Goal: Task Accomplishment & Management: Use online tool/utility

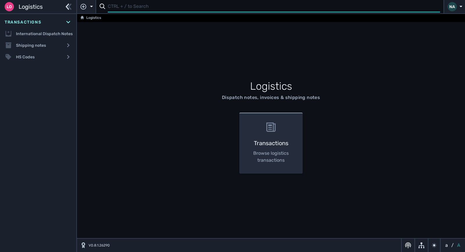
click at [118, 9] on input "text" at bounding box center [274, 6] width 333 height 11
type input "1105215"
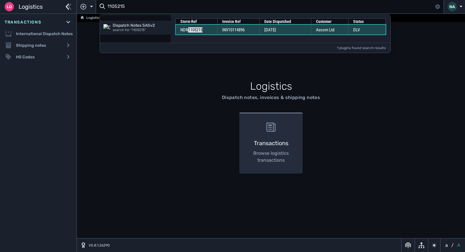
click at [297, 30] on td "[DATE]" at bounding box center [286, 30] width 52 height 10
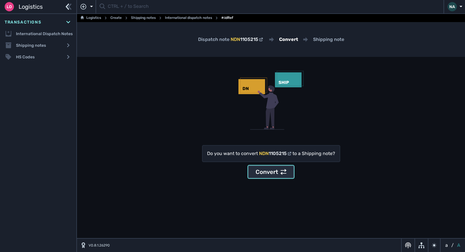
click at [274, 175] on div "Convert" at bounding box center [271, 172] width 31 height 9
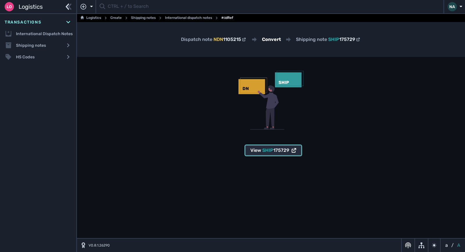
click at [289, 152] on span "175729" at bounding box center [282, 151] width 16 height 6
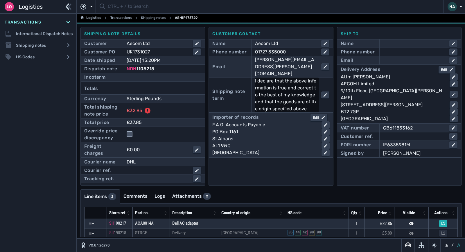
scroll to position [26, 0]
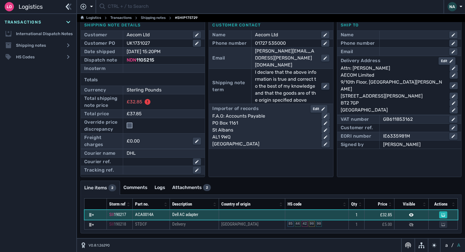
click at [237, 215] on td at bounding box center [252, 215] width 67 height 10
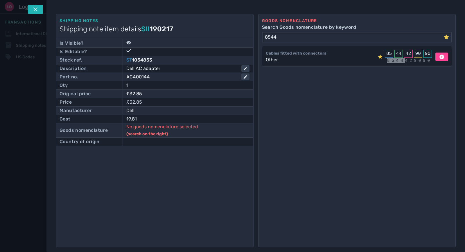
click at [287, 60] on div "Other" at bounding box center [293, 59] width 54 height 7
click at [285, 39] on input "8544" at bounding box center [353, 37] width 181 height 9
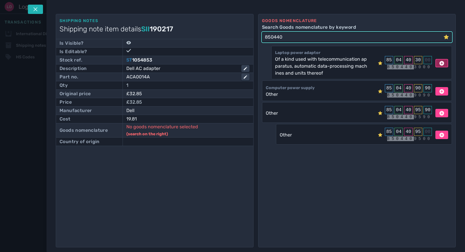
type input "850440"
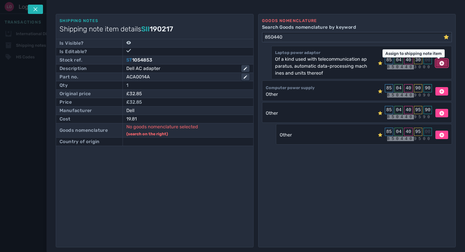
click at [440, 63] on icon at bounding box center [442, 63] width 5 height 5
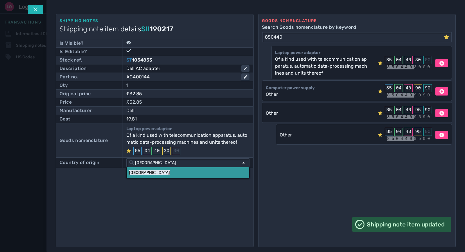
click at [142, 172] on link "China" at bounding box center [188, 172] width 122 height 11
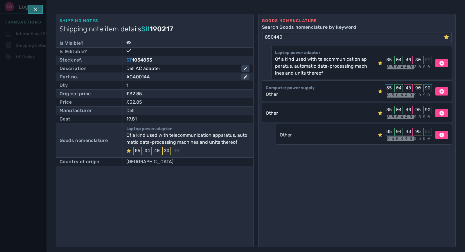
click at [38, 8] on button at bounding box center [35, 9] width 15 height 9
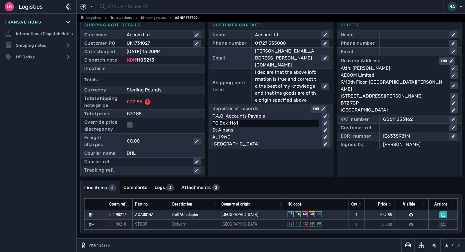
scroll to position [0, 0]
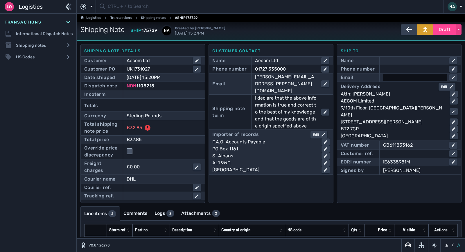
click at [392, 78] on div at bounding box center [415, 77] width 64 height 7
click at [406, 80] on input "text" at bounding box center [420, 77] width 73 height 7
click at [399, 77] on input "text" at bounding box center [420, 77] width 73 height 7
paste input "Adrian.OConnor@aecom.com"
type input "Adrian.OConnor@aecom.com"
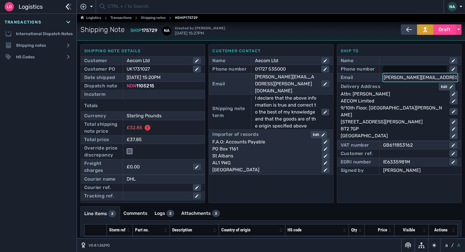
click at [396, 67] on div at bounding box center [415, 69] width 64 height 7
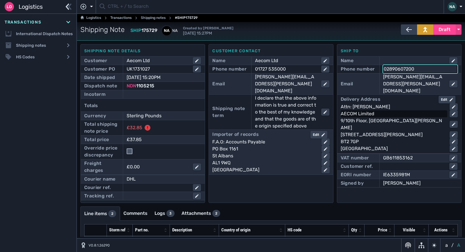
type input "02890607200"
click at [410, 110] on div "AECOM Limited" at bounding box center [393, 113] width 104 height 7
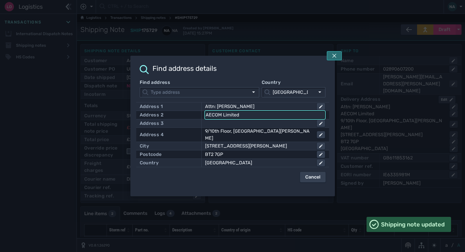
click at [337, 58] on icon at bounding box center [334, 55] width 5 height 5
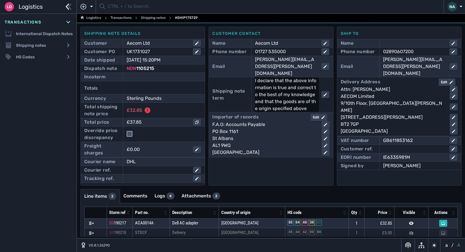
scroll to position [26, 0]
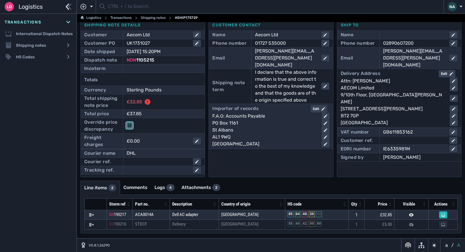
click at [130, 126] on input "checkbox" at bounding box center [130, 126] width 6 height 6
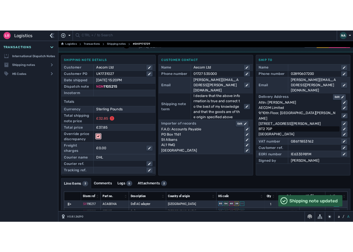
scroll to position [0, 0]
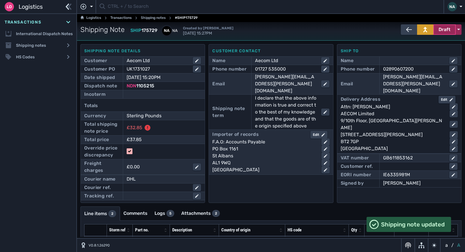
click at [439, 30] on span "Draft" at bounding box center [445, 29] width 12 height 7
click at [421, 41] on div "Dispatched" at bounding box center [433, 42] width 55 height 12
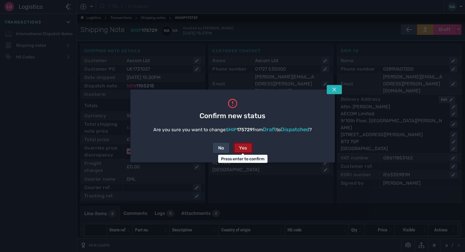
click at [244, 147] on div "Yes" at bounding box center [243, 148] width 8 height 7
checkbox input "false"
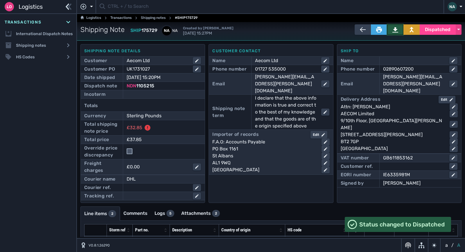
click at [394, 29] on icon at bounding box center [396, 29] width 6 height 5
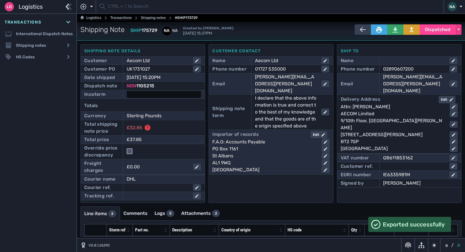
click at [165, 98] on div at bounding box center [164, 94] width 74 height 7
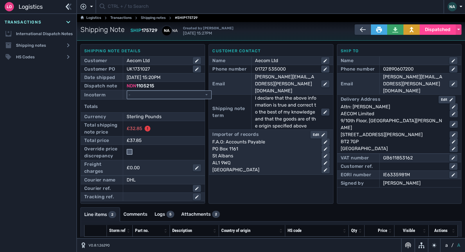
click at [165, 95] on select "- Ex Works - EXW Free Carrier - FCA Carriage Paid To - CPT Carriage Insurance P…" at bounding box center [169, 95] width 84 height 8
select select "[object Object]"
click at [127, 91] on select "- Ex Works - EXW Free Carrier - FCA Carriage Paid To - CPT Carriage Insurance P…" at bounding box center [169, 95] width 84 height 8
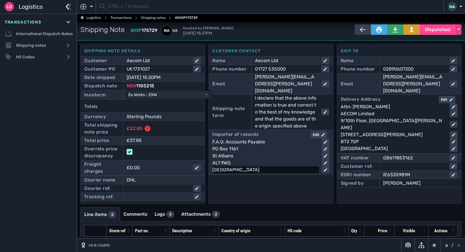
checkbox input "true"
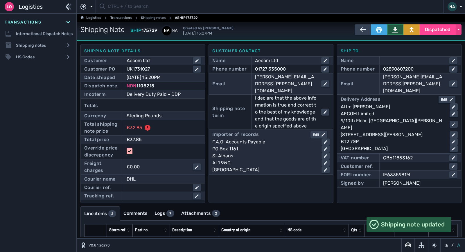
click at [389, 30] on button at bounding box center [395, 29] width 16 height 10
